Goal: Obtain resource: Download file/media

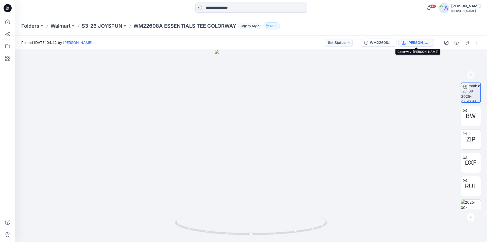
click at [418, 43] on div "BERRY MAUVE" at bounding box center [419, 43] width 23 height 6
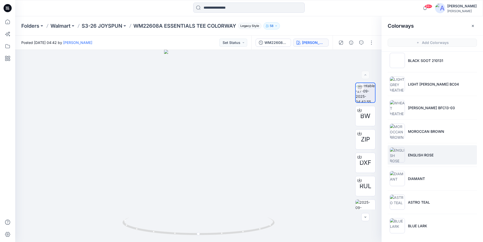
scroll to position [30, 0]
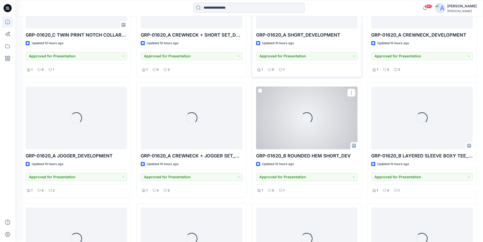
scroll to position [504, 0]
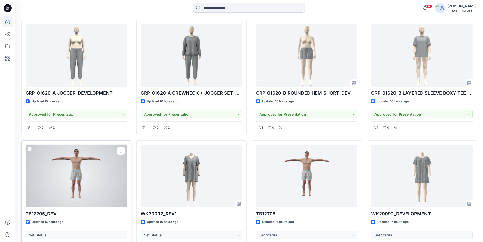
click at [55, 203] on div at bounding box center [76, 176] width 101 height 63
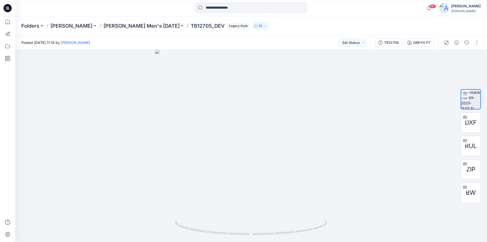
click at [9, 9] on icon at bounding box center [8, 8] width 8 height 8
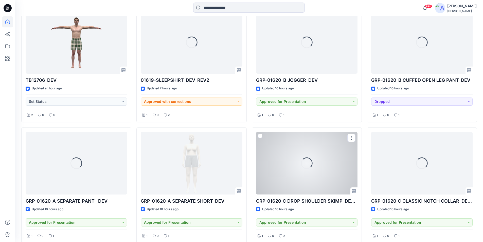
scroll to position [148, 0]
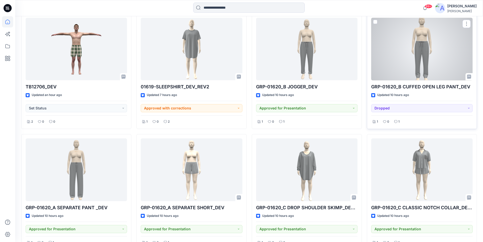
click at [404, 61] on div at bounding box center [421, 49] width 101 height 63
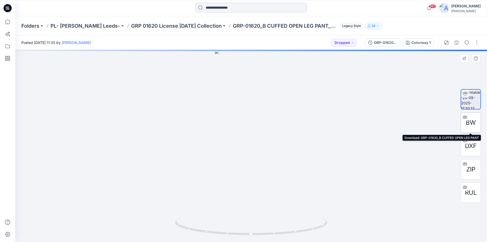
click at [473, 122] on span "BW" at bounding box center [471, 122] width 10 height 9
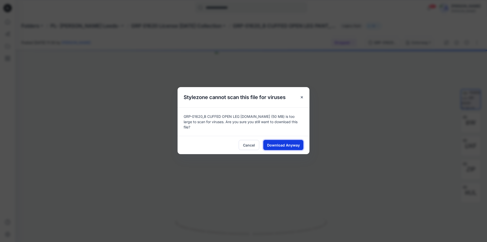
click at [273, 142] on span "Download Anyway" at bounding box center [283, 144] width 33 height 5
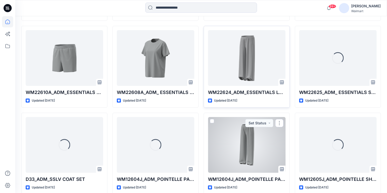
scroll to position [366, 0]
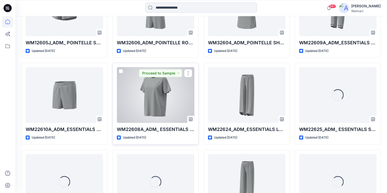
click at [172, 98] on div at bounding box center [155, 95] width 77 height 56
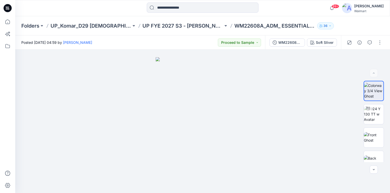
click at [7, 8] on icon at bounding box center [8, 8] width 8 height 8
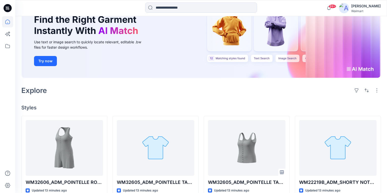
scroll to position [41, 0]
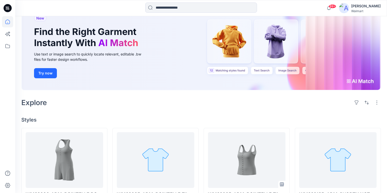
click at [7, 7] on icon at bounding box center [8, 7] width 3 height 0
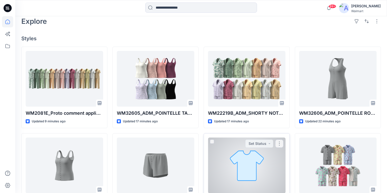
scroll to position [122, 0]
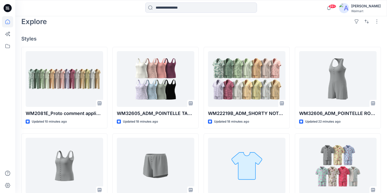
click at [10, 9] on icon at bounding box center [8, 8] width 8 height 8
click at [9, 8] on icon at bounding box center [8, 8] width 8 height 16
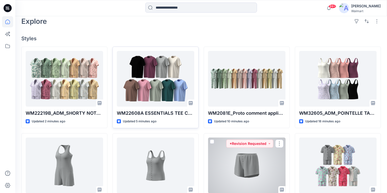
scroll to position [122, 0]
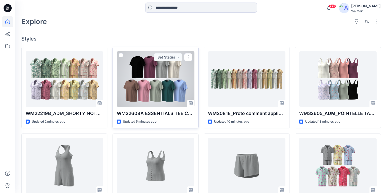
click at [150, 72] on div at bounding box center [155, 79] width 77 height 56
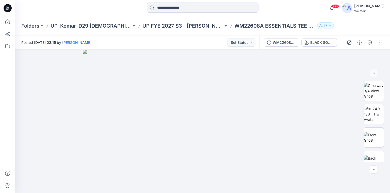
click at [7, 7] on icon at bounding box center [8, 8] width 8 height 8
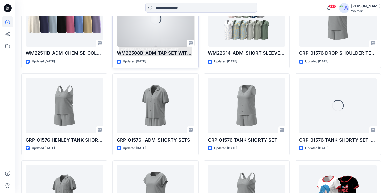
scroll to position [1790, 0]
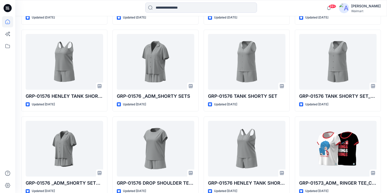
click at [7, 8] on icon at bounding box center [8, 8] width 8 height 8
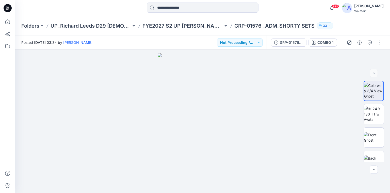
click at [10, 9] on icon at bounding box center [8, 8] width 8 height 8
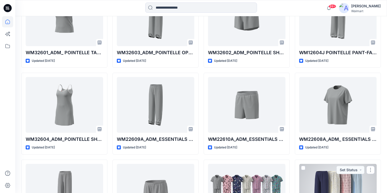
scroll to position [355, 0]
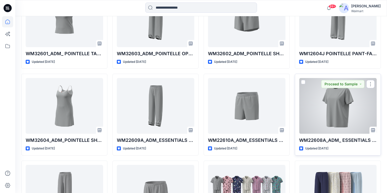
click at [320, 104] on div at bounding box center [337, 106] width 77 height 56
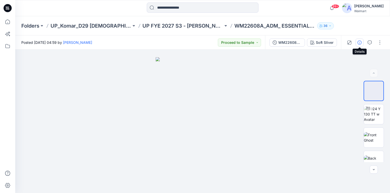
click at [360, 42] on icon "button" at bounding box center [359, 43] width 4 height 4
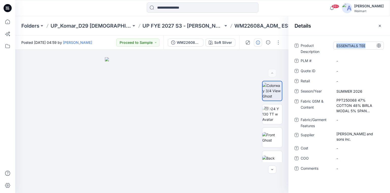
drag, startPoint x: 367, startPoint y: 45, endPoint x: 336, endPoint y: 45, distance: 30.7
click at [336, 45] on div "ESSENTIALS TEE" at bounding box center [358, 46] width 51 height 8
drag, startPoint x: 366, startPoint y: 46, endPoint x: 335, endPoint y: 45, distance: 31.5
click at [335, 45] on textarea "**********" at bounding box center [358, 46] width 51 height 8
drag, startPoint x: 367, startPoint y: 109, endPoint x: 335, endPoint y: 99, distance: 33.6
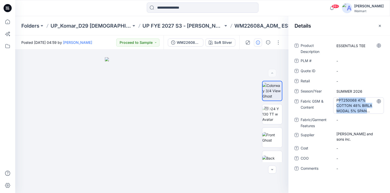
click at [335, 99] on div "PPT250068 47% COTTON 48% BIRLA MODAL 5% SPAN JERSEY 200GSM" at bounding box center [358, 105] width 51 height 16
drag, startPoint x: 367, startPoint y: 110, endPoint x: 340, endPoint y: 99, distance: 29.0
click at [340, 99] on textarea "**********" at bounding box center [358, 105] width 51 height 16
drag, startPoint x: 336, startPoint y: 101, endPoint x: 368, endPoint y: 116, distance: 35.6
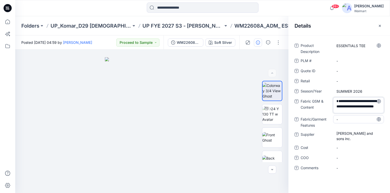
click at [368, 116] on div "**********" at bounding box center [338, 110] width 89 height 137
drag, startPoint x: 365, startPoint y: 45, endPoint x: 336, endPoint y: 44, distance: 29.4
click at [336, 44] on Description "ESSENTIALS TEE" at bounding box center [358, 45] width 44 height 5
drag, startPoint x: 368, startPoint y: 43, endPoint x: 336, endPoint y: 49, distance: 32.6
click at [336, 49] on div "ESSENTIALS TEE" at bounding box center [358, 46] width 51 height 8
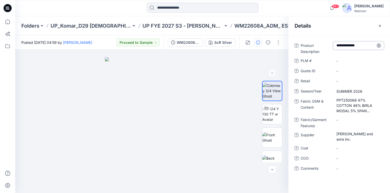
drag, startPoint x: 366, startPoint y: 46, endPoint x: 325, endPoint y: 47, distance: 40.9
click at [325, 47] on div "**********" at bounding box center [338, 48] width 89 height 13
drag, startPoint x: 359, startPoint y: 139, endPoint x: 336, endPoint y: 134, distance: 24.1
click at [336, 134] on div "Charles Komar and sons inc." at bounding box center [358, 136] width 51 height 11
drag, startPoint x: 350, startPoint y: 138, endPoint x: 336, endPoint y: 133, distance: 14.8
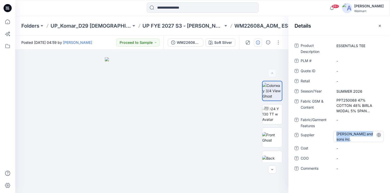
click at [336, 133] on span "Charles Komar and sons inc." at bounding box center [358, 136] width 44 height 11
click at [352, 137] on span "Charles Komar and sons inc." at bounding box center [358, 136] width 44 height 11
drag, startPoint x: 353, startPoint y: 138, endPoint x: 333, endPoint y: 129, distance: 21.9
click at [333, 129] on div "**********" at bounding box center [338, 110] width 89 height 137
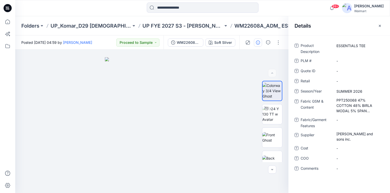
click at [11, 8] on icon at bounding box center [8, 8] width 8 height 8
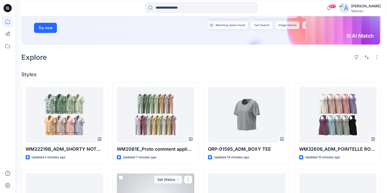
scroll to position [81, 0]
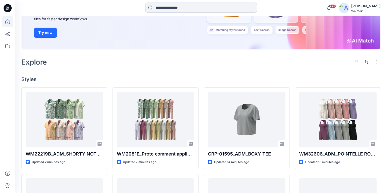
click at [7, 8] on icon at bounding box center [8, 8] width 8 height 8
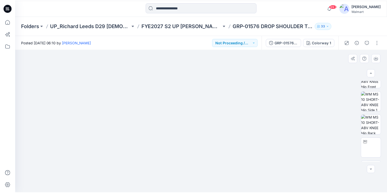
scroll to position [172, 0]
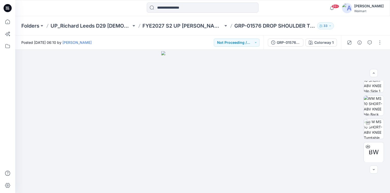
click at [7, 8] on icon at bounding box center [8, 8] width 8 height 8
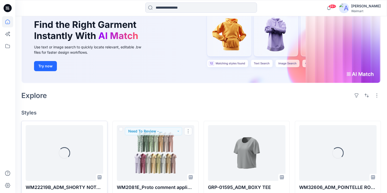
scroll to position [41, 0]
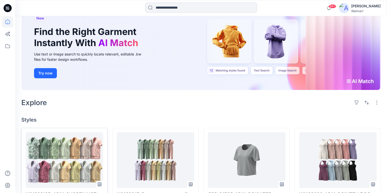
click at [7, 6] on icon at bounding box center [8, 8] width 8 height 8
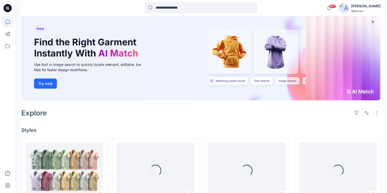
scroll to position [61, 0]
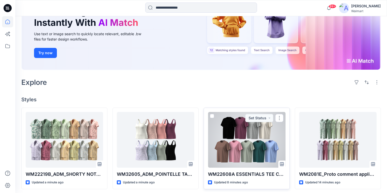
click at [250, 132] on div at bounding box center [246, 140] width 77 height 56
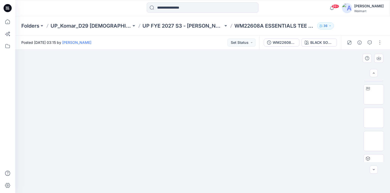
scroll to position [55, 0]
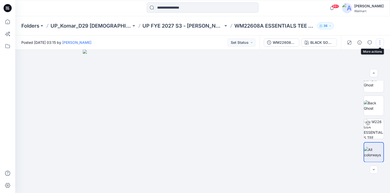
click at [378, 42] on button "button" at bounding box center [380, 43] width 8 height 8
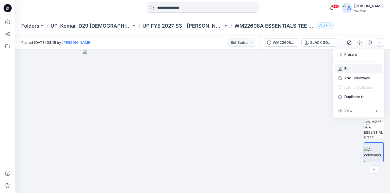
click at [347, 67] on p "Edit" at bounding box center [347, 68] width 6 height 5
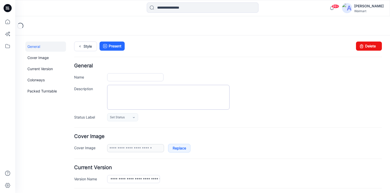
type input "**********"
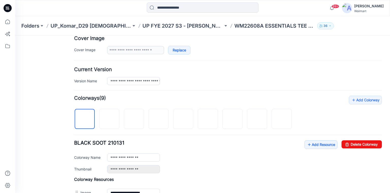
scroll to position [101, 0]
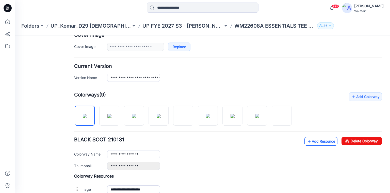
click at [325, 141] on link "Add Resource" at bounding box center [320, 141] width 33 height 9
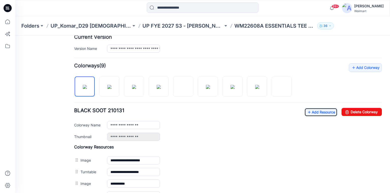
scroll to position [183, 0]
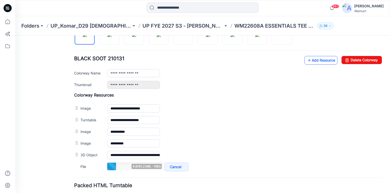
click at [315, 62] on link "Add Resource" at bounding box center [320, 60] width 33 height 9
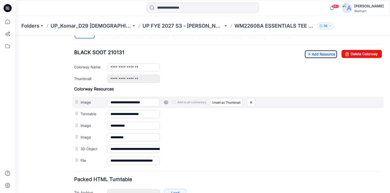
scroll to position [178, 0]
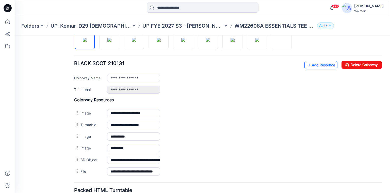
click at [318, 64] on link "Add Resource" at bounding box center [320, 65] width 33 height 9
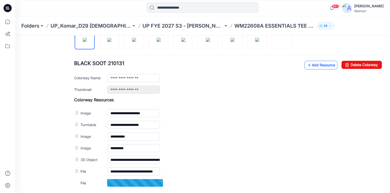
click at [315, 64] on link "Add Resource" at bounding box center [320, 65] width 33 height 9
click at [318, 65] on link "Add Resource" at bounding box center [320, 65] width 33 height 9
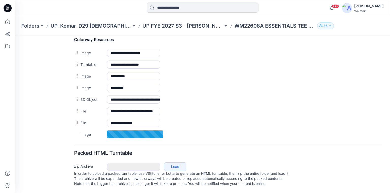
scroll to position [198, 0]
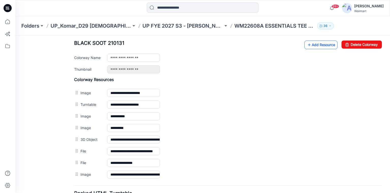
click at [321, 45] on link "Add Resource" at bounding box center [320, 45] width 33 height 9
click at [317, 44] on link "Add Resource" at bounding box center [320, 45] width 33 height 9
click at [312, 43] on link "Add Resource" at bounding box center [320, 45] width 33 height 9
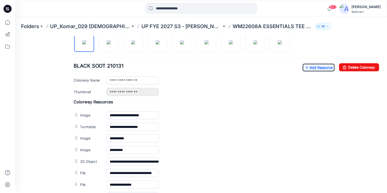
scroll to position [175, 0]
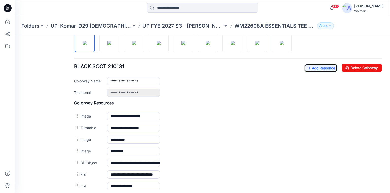
click at [7, 8] on icon at bounding box center [7, 8] width 2 height 0
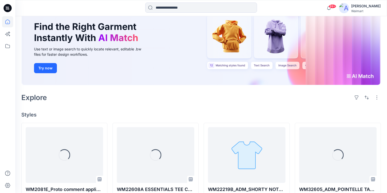
scroll to position [66, 0]
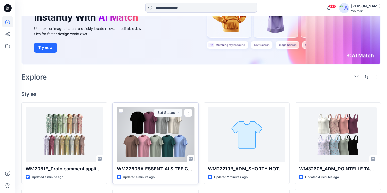
click at [169, 142] on div at bounding box center [155, 135] width 77 height 56
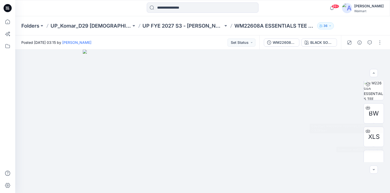
scroll to position [94, 0]
click at [358, 41] on icon "button" at bounding box center [359, 43] width 4 height 4
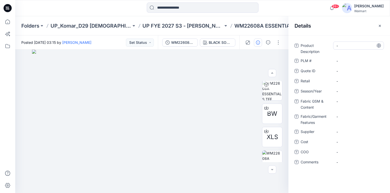
click at [342, 47] on Description "-" at bounding box center [358, 45] width 44 height 5
type textarea "**********"
click at [345, 102] on Content "-" at bounding box center [358, 101] width 44 height 5
type textarea "**********"
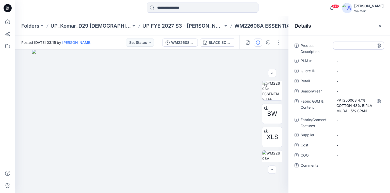
click at [346, 46] on Description "-" at bounding box center [358, 45] width 44 height 5
type textarea "**********"
click at [346, 45] on Description "-" at bounding box center [358, 45] width 44 height 5
type textarea "**********"
click at [340, 134] on span "-" at bounding box center [358, 135] width 44 height 5
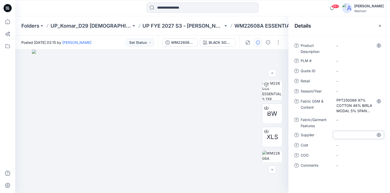
type textarea "**********"
drag, startPoint x: 370, startPoint y: 138, endPoint x: 334, endPoint y: 134, distance: 36.2
click at [334, 134] on textarea "**********" at bounding box center [358, 135] width 51 height 8
click at [351, 47] on Description "-" at bounding box center [358, 45] width 44 height 5
type textarea "**********"
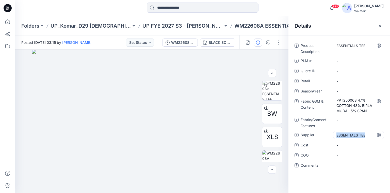
drag, startPoint x: 370, startPoint y: 133, endPoint x: 334, endPoint y: 135, distance: 36.6
click at [334, 135] on div "ESSENTIALS TEE" at bounding box center [358, 135] width 51 height 8
type textarea "*"
click at [369, 133] on span "ESSENTIALS TEE" at bounding box center [358, 135] width 44 height 5
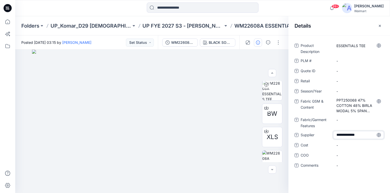
drag, startPoint x: 367, startPoint y: 135, endPoint x: 333, endPoint y: 134, distance: 34.5
click at [333, 134] on textarea "**********" at bounding box center [358, 135] width 51 height 8
type textarea "**********"
click at [344, 90] on span "-" at bounding box center [358, 91] width 44 height 5
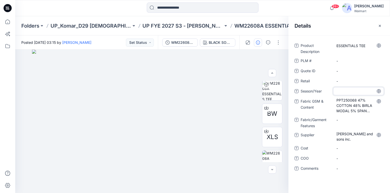
type textarea "**********"
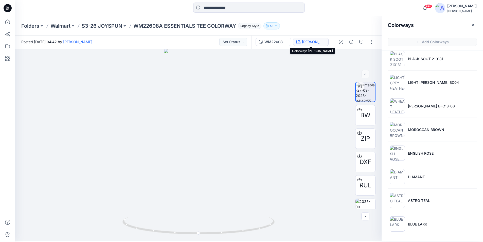
scroll to position [2, 0]
click at [358, 155] on icon at bounding box center [360, 155] width 4 height 4
click at [360, 178] on icon at bounding box center [360, 178] width 4 height 3
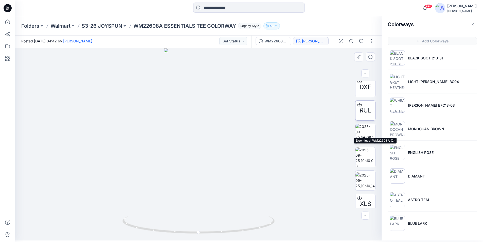
scroll to position [76, 0]
click at [366, 134] on img at bounding box center [366, 132] width 20 height 20
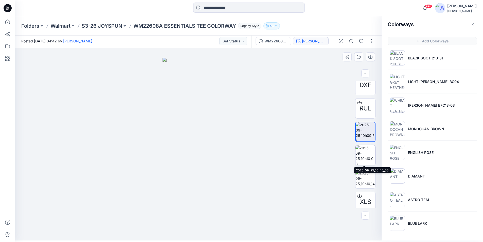
click at [363, 153] on img at bounding box center [366, 155] width 20 height 20
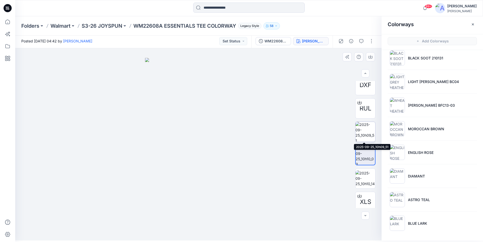
click at [366, 127] on img at bounding box center [366, 132] width 20 height 20
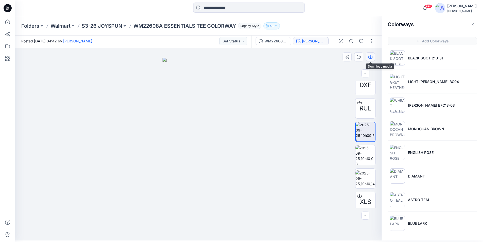
click at [371, 58] on icon "button" at bounding box center [371, 57] width 4 height 4
click at [360, 158] on img at bounding box center [366, 155] width 20 height 20
click at [369, 54] on button "button" at bounding box center [370, 56] width 9 height 9
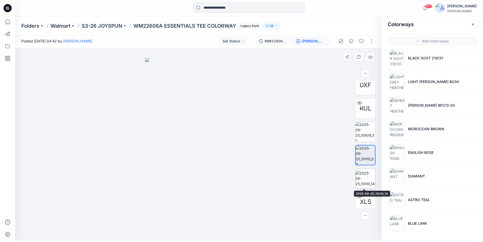
click at [363, 178] on img at bounding box center [366, 178] width 20 height 16
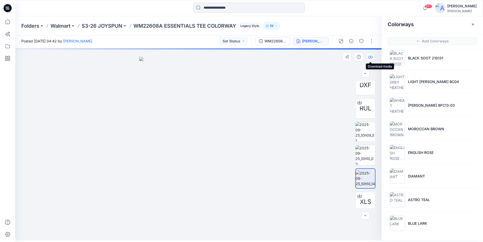
click at [369, 57] on icon "button" at bounding box center [371, 57] width 4 height 4
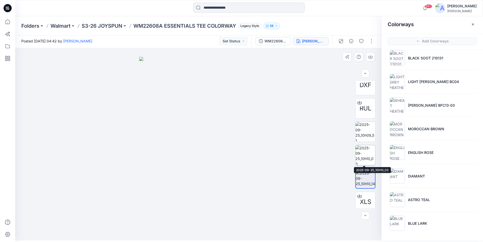
scroll to position [80, 0]
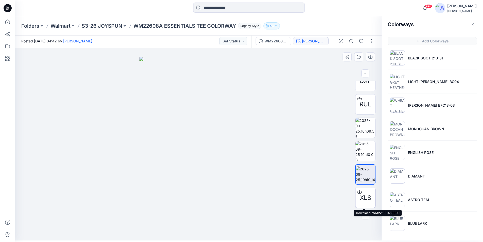
click at [365, 195] on span "XLS" at bounding box center [365, 197] width 11 height 9
click at [359, 192] on icon at bounding box center [360, 192] width 4 height 4
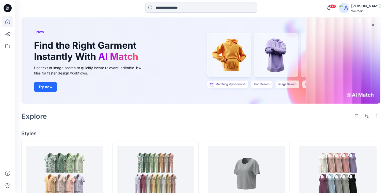
scroll to position [26, 0]
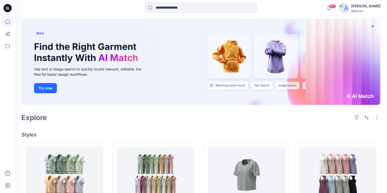
click at [10, 8] on icon at bounding box center [8, 8] width 8 height 8
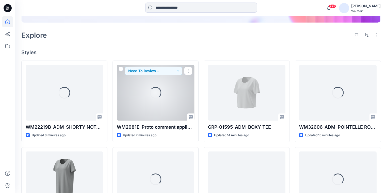
scroll to position [127, 0]
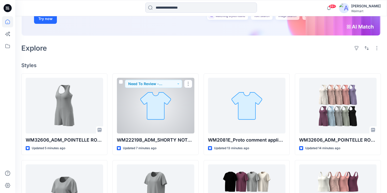
scroll to position [87, 0]
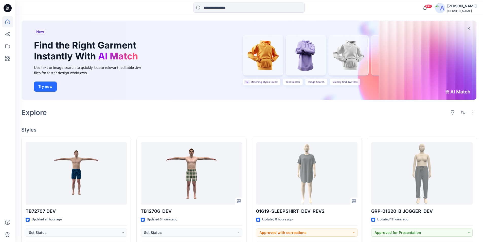
scroll to position [51, 0]
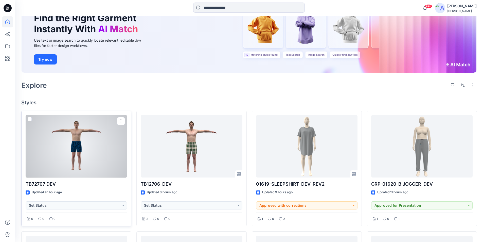
click at [67, 154] on div at bounding box center [76, 146] width 101 height 63
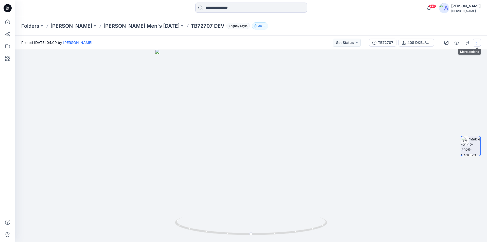
click at [478, 44] on button "button" at bounding box center [477, 43] width 8 height 8
click at [448, 55] on button "Edit" at bounding box center [455, 54] width 47 height 9
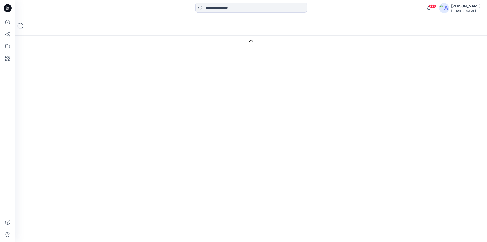
type input "**********"
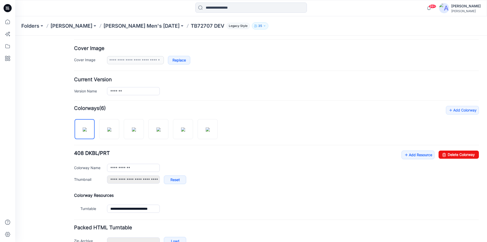
scroll to position [101, 0]
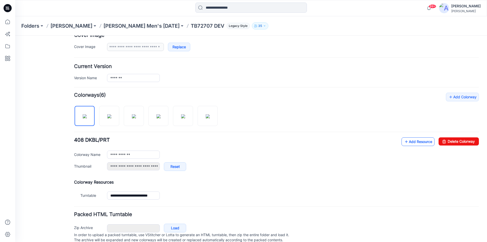
click at [414, 142] on link "Add Resource" at bounding box center [418, 141] width 33 height 9
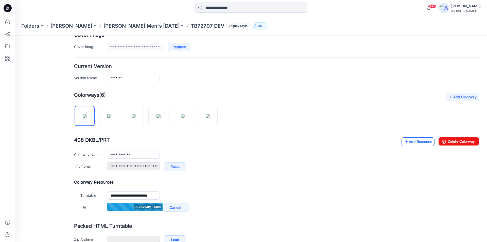
click at [410, 142] on link "Add Resource" at bounding box center [418, 141] width 33 height 9
click at [405, 143] on link "Add Resource" at bounding box center [418, 141] width 33 height 9
click at [413, 142] on link "Add Resource" at bounding box center [418, 141] width 33 height 9
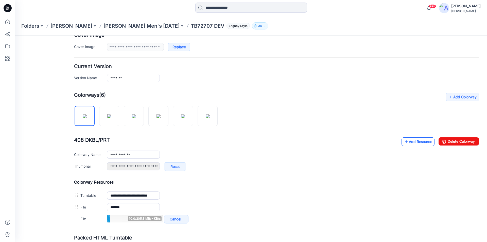
click at [411, 142] on link "Add Resource" at bounding box center [418, 141] width 33 height 9
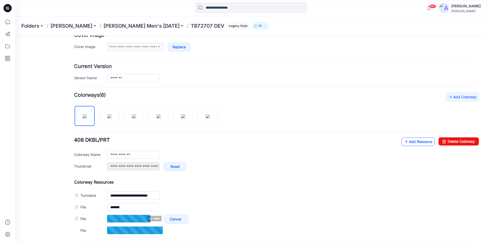
click at [411, 141] on link "Add Resource" at bounding box center [418, 141] width 33 height 9
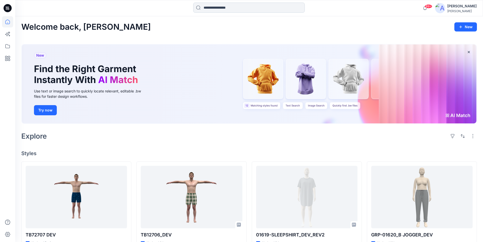
click at [209, 7] on input at bounding box center [249, 8] width 112 height 10
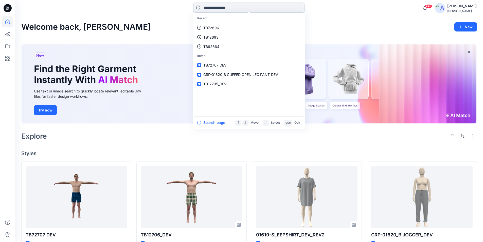
paste input "**********"
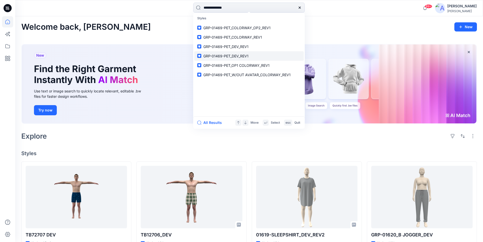
type input "**********"
click at [237, 56] on span "GRP-01469-PET_DEV_REV1" at bounding box center [226, 56] width 45 height 4
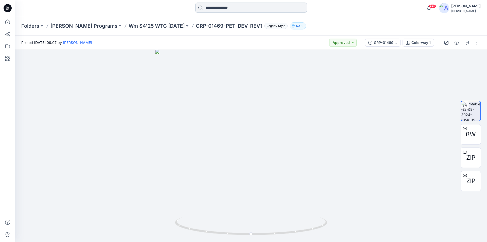
click at [235, 8] on input at bounding box center [251, 8] width 112 height 10
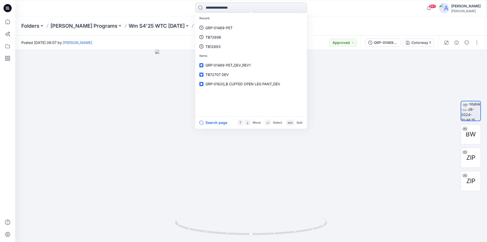
paste input "**********"
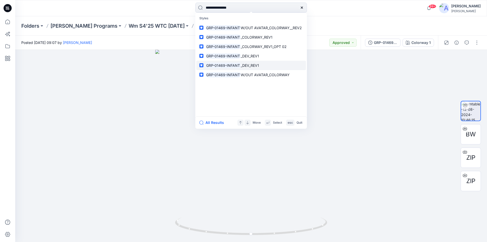
type input "**********"
click at [243, 67] on span "_DEV_REV1" at bounding box center [250, 65] width 18 height 4
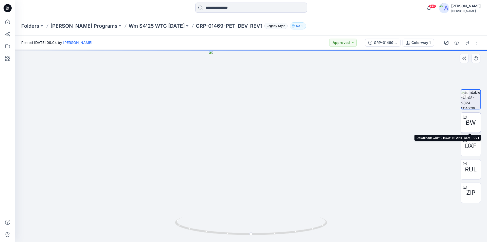
click at [473, 126] on span "BW" at bounding box center [471, 122] width 10 height 9
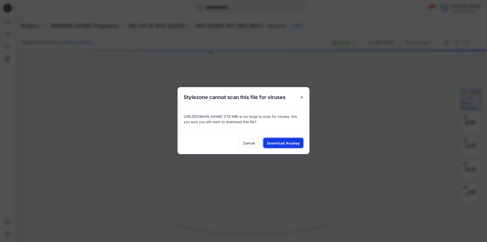
click at [284, 142] on span "Download Anyway" at bounding box center [283, 142] width 33 height 5
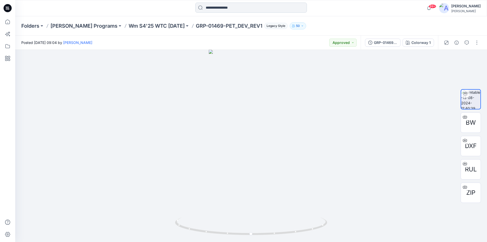
click at [220, 9] on input at bounding box center [251, 8] width 112 height 10
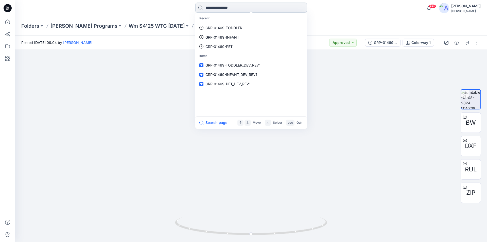
paste input "**********"
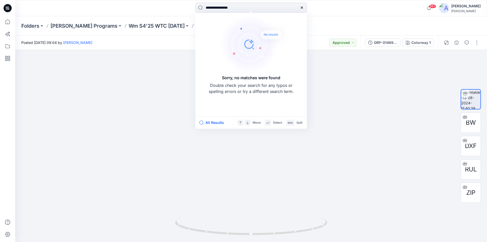
type input "**********"
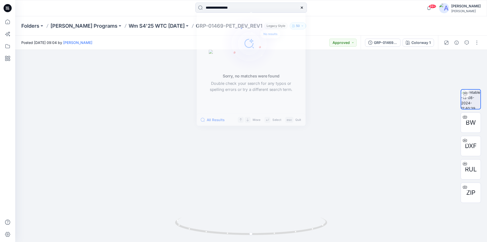
click at [7, 8] on icon at bounding box center [8, 8] width 8 height 8
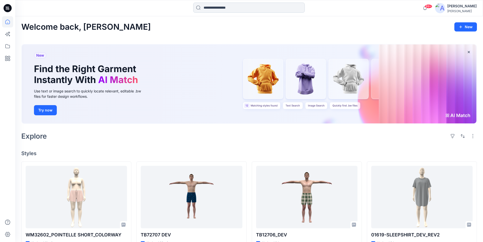
click at [216, 7] on input at bounding box center [249, 8] width 112 height 10
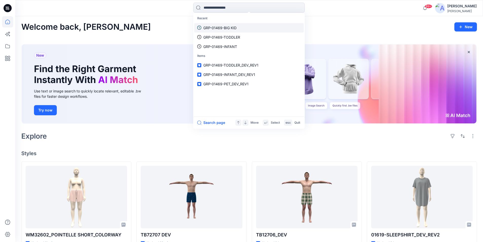
click at [227, 29] on p "GRP-01469-BIG KID" at bounding box center [220, 27] width 33 height 5
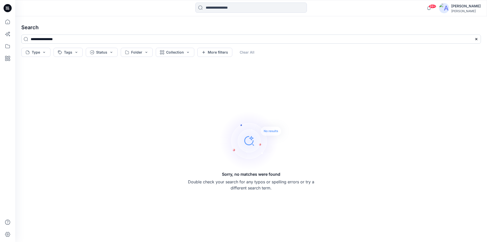
click at [63, 39] on input "**********" at bounding box center [251, 39] width 460 height 9
drag, startPoint x: 66, startPoint y: 39, endPoint x: 59, endPoint y: 38, distance: 7.9
click at [59, 38] on input "**********" at bounding box center [251, 39] width 460 height 9
click at [32, 28] on h4 "Search" at bounding box center [251, 27] width 468 height 14
drag, startPoint x: 66, startPoint y: 38, endPoint x: 50, endPoint y: 39, distance: 16.2
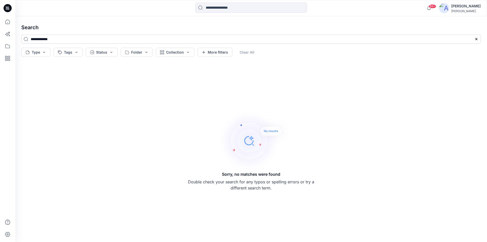
click at [50, 39] on input "**********" at bounding box center [251, 39] width 460 height 9
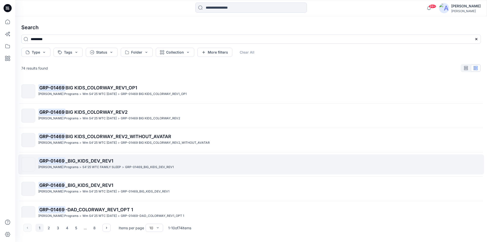
type input "*********"
click at [62, 163] on mark "GRP-01469" at bounding box center [51, 160] width 27 height 7
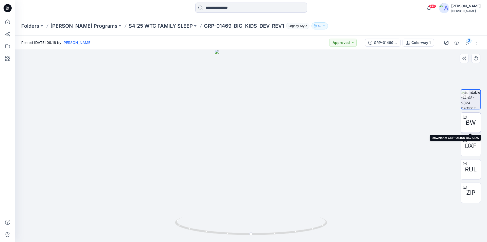
click at [474, 125] on span "BW" at bounding box center [471, 122] width 10 height 9
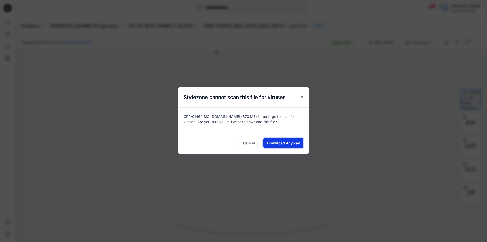
click at [290, 147] on button "Download Anyway" at bounding box center [283, 143] width 40 height 10
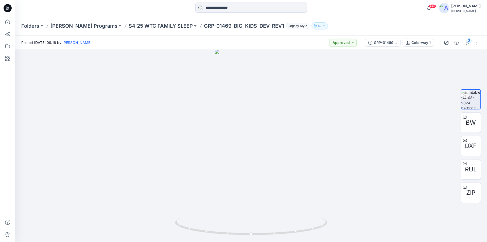
click at [10, 12] on icon at bounding box center [8, 8] width 8 height 16
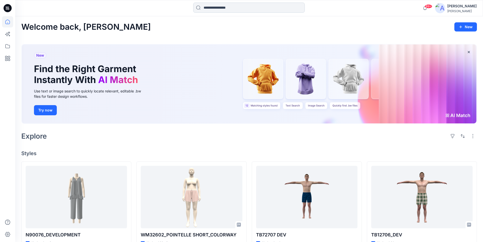
click at [223, 7] on input at bounding box center [249, 8] width 112 height 10
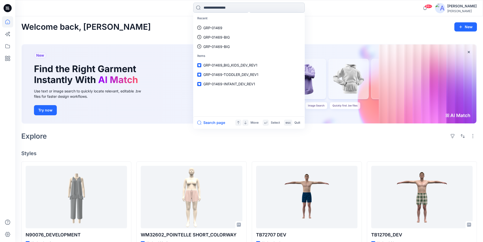
paste input "**********"
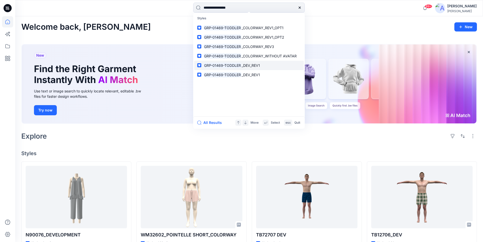
type input "**********"
click at [238, 65] on mark "GRP-01469-TODDLER" at bounding box center [223, 65] width 38 height 6
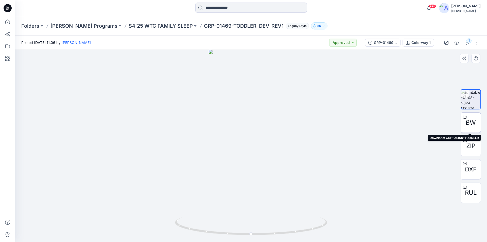
click at [471, 121] on span "BW" at bounding box center [471, 122] width 10 height 9
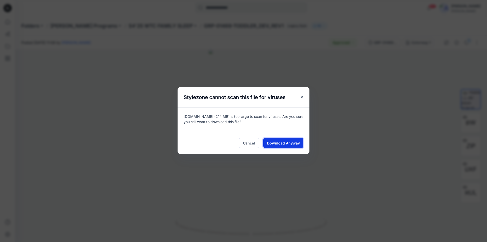
click at [282, 142] on span "Download Anyway" at bounding box center [283, 142] width 33 height 5
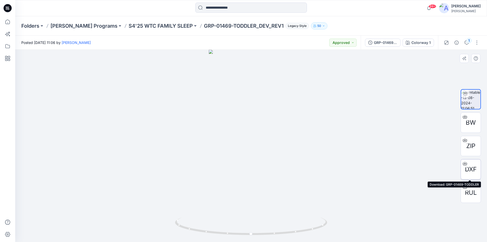
click at [467, 168] on span "DXF" at bounding box center [471, 169] width 12 height 9
click at [165, 23] on p "S4'25 WTC FAMILY SLEEP" at bounding box center [161, 25] width 64 height 7
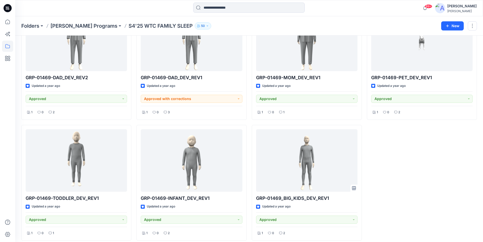
scroll to position [58, 0]
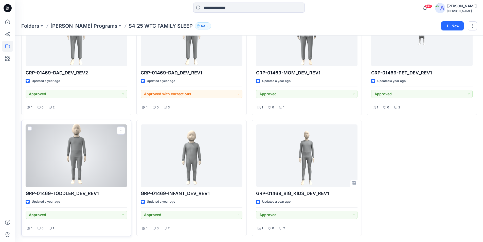
click at [97, 176] on div at bounding box center [76, 155] width 101 height 63
